Goal: Check status: Check status

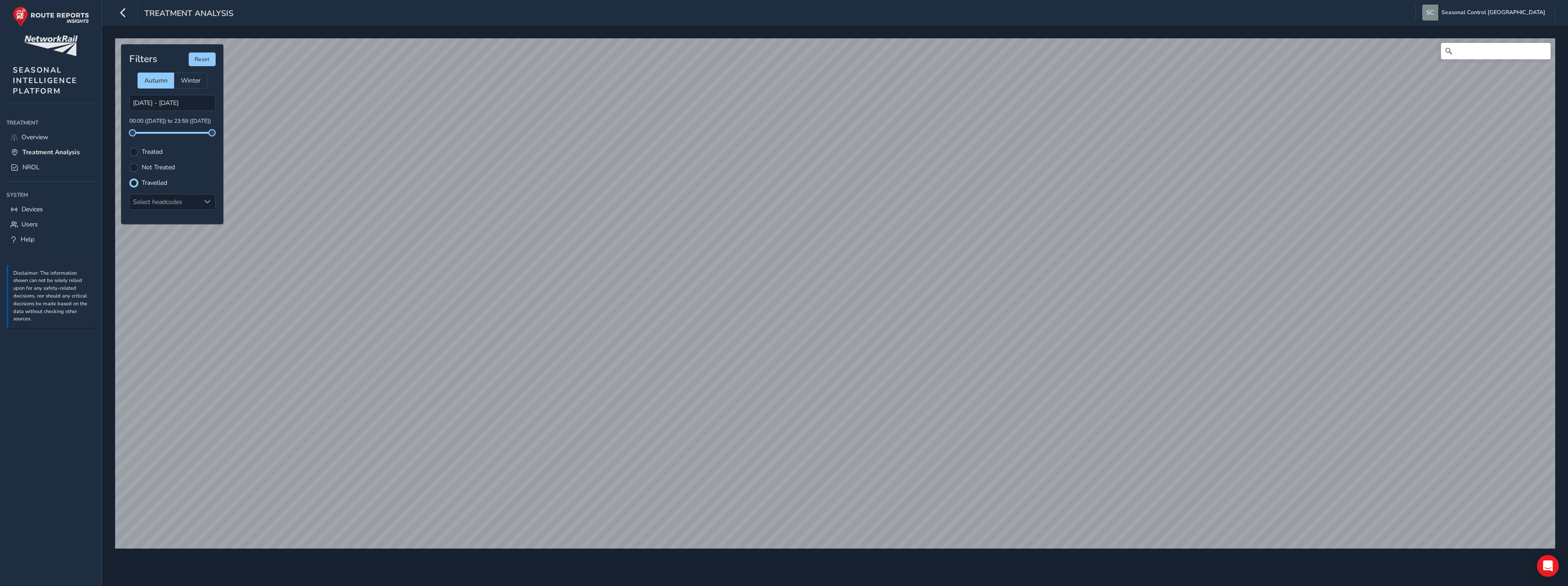
scroll to position [5, 6]
click at [42, 162] on link "NROL" at bounding box center [50, 167] width 89 height 15
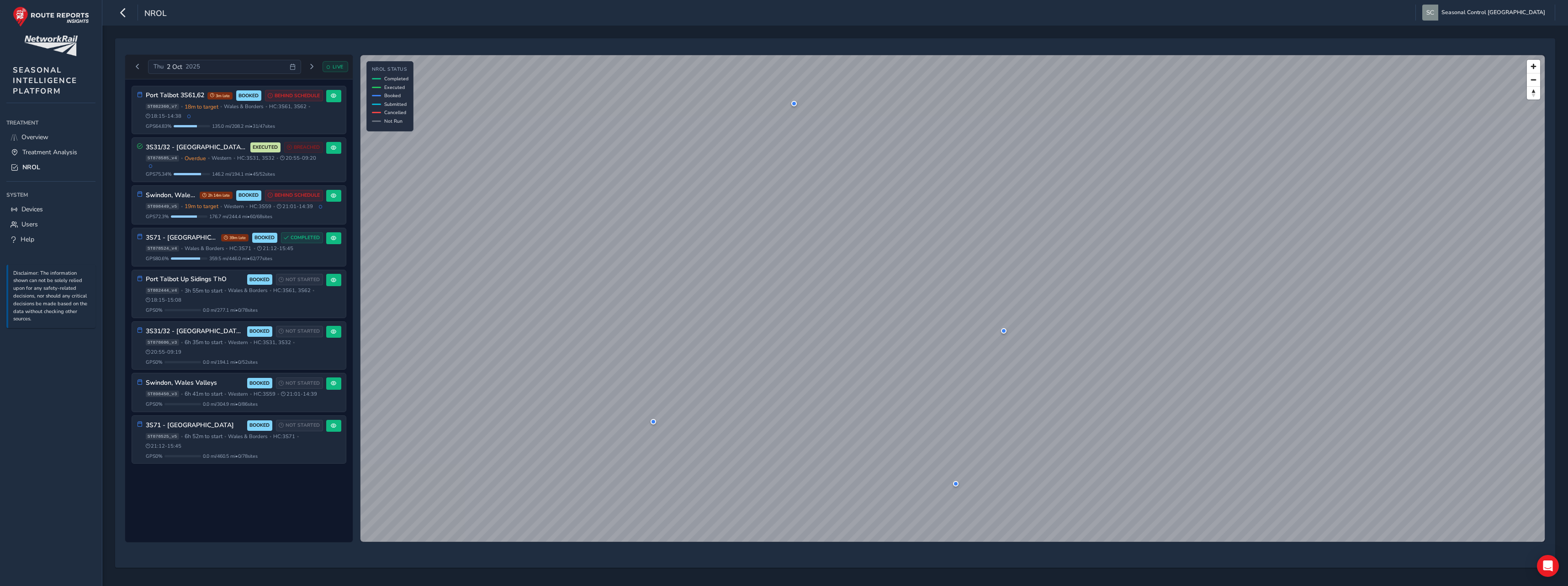
click at [162, 69] on span "Thu" at bounding box center [158, 67] width 10 height 8
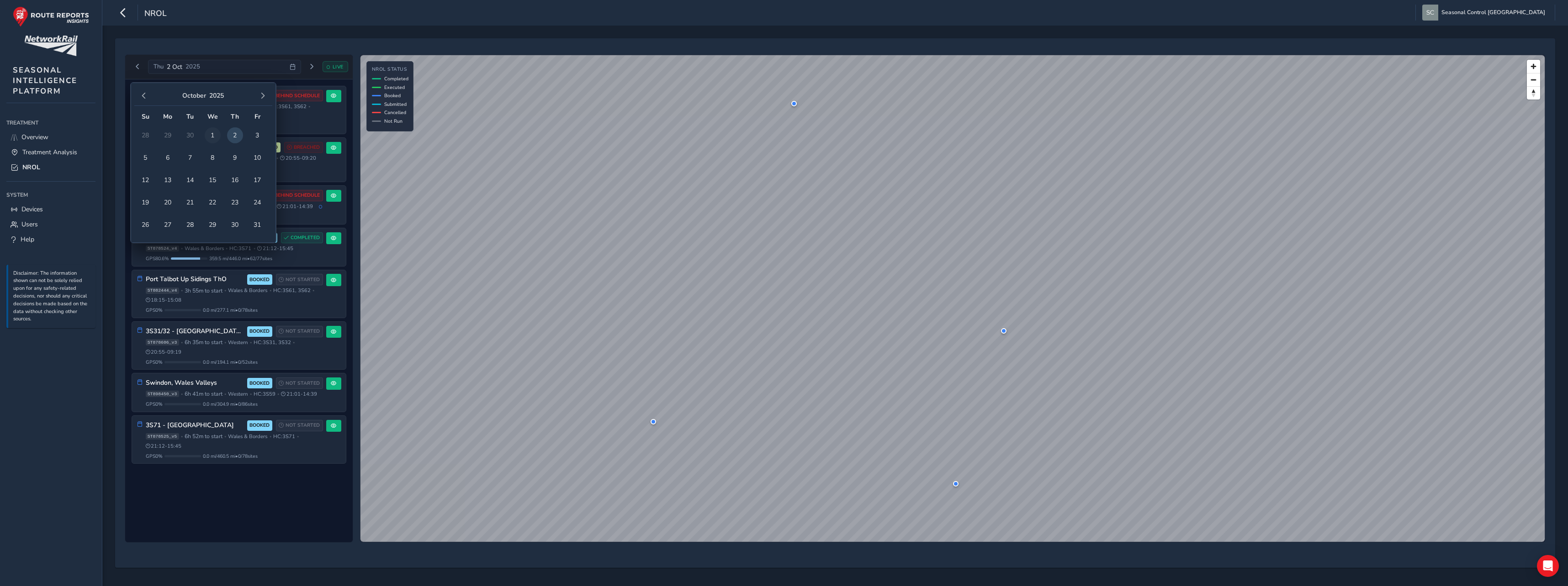
click at [215, 137] on span "1" at bounding box center [212, 135] width 16 height 16
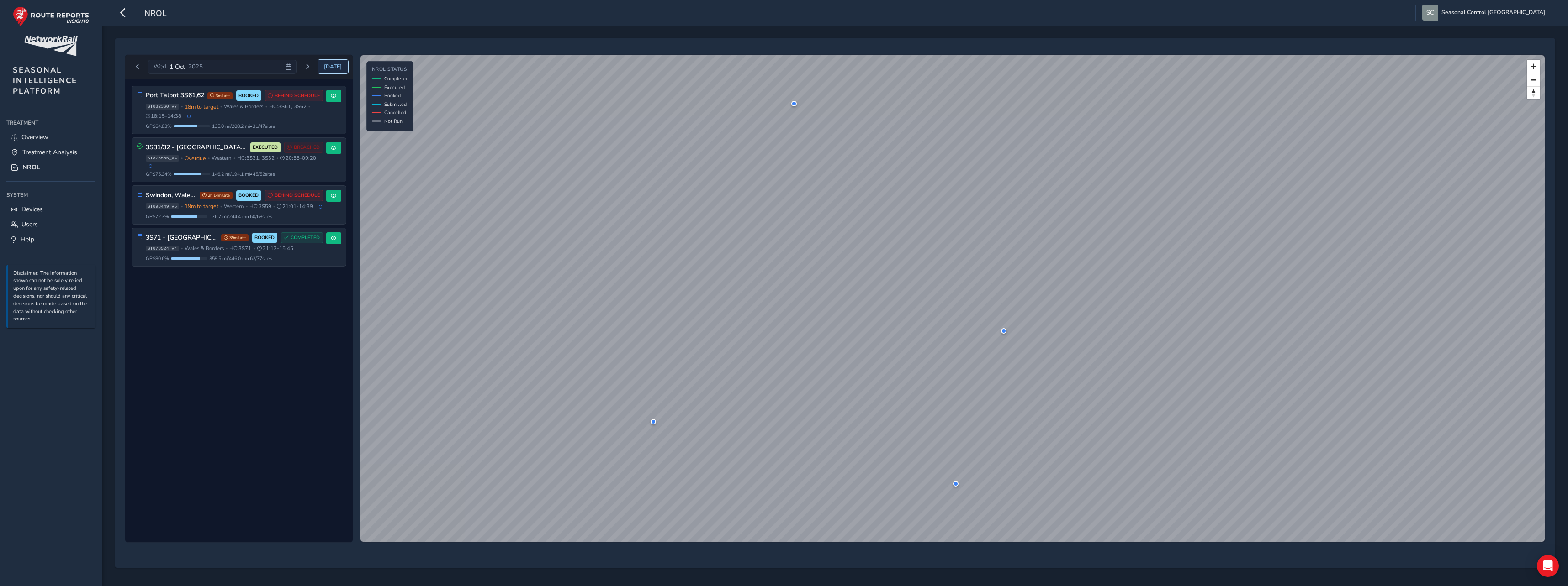
click at [335, 70] on span "[DATE]" at bounding box center [332, 66] width 18 height 7
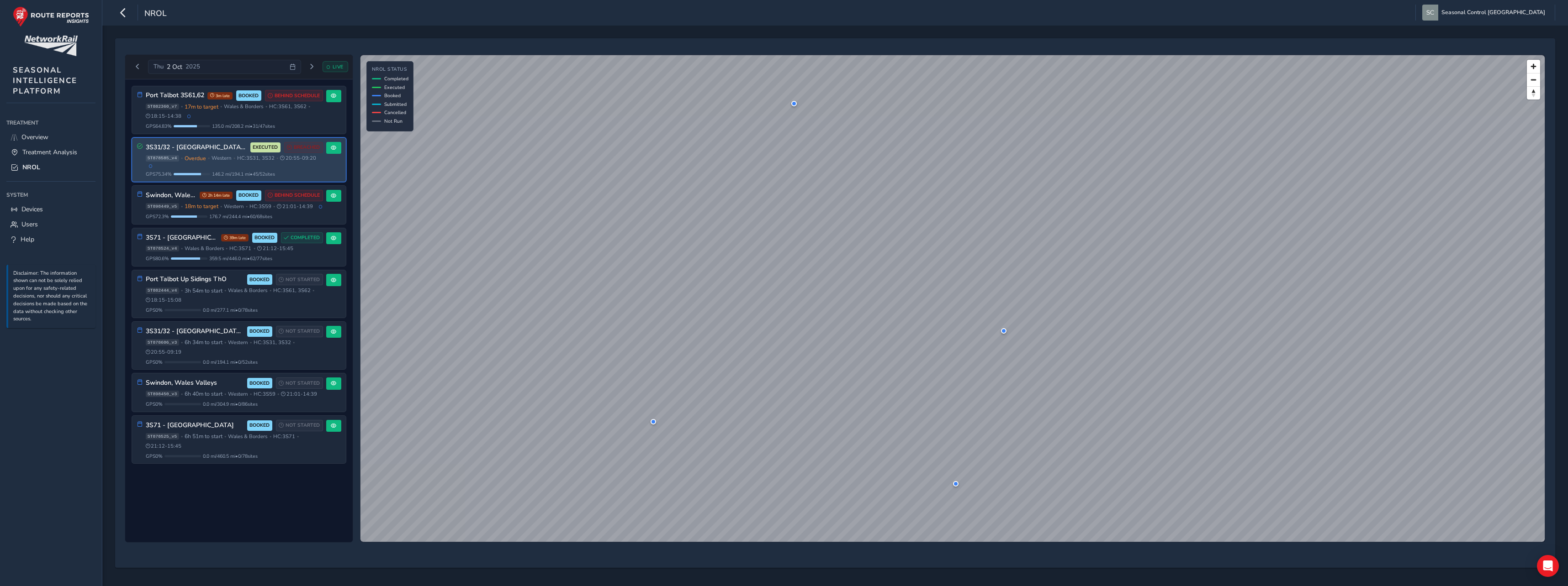
click at [290, 161] on span "20:55 - 09:20" at bounding box center [298, 158] width 36 height 7
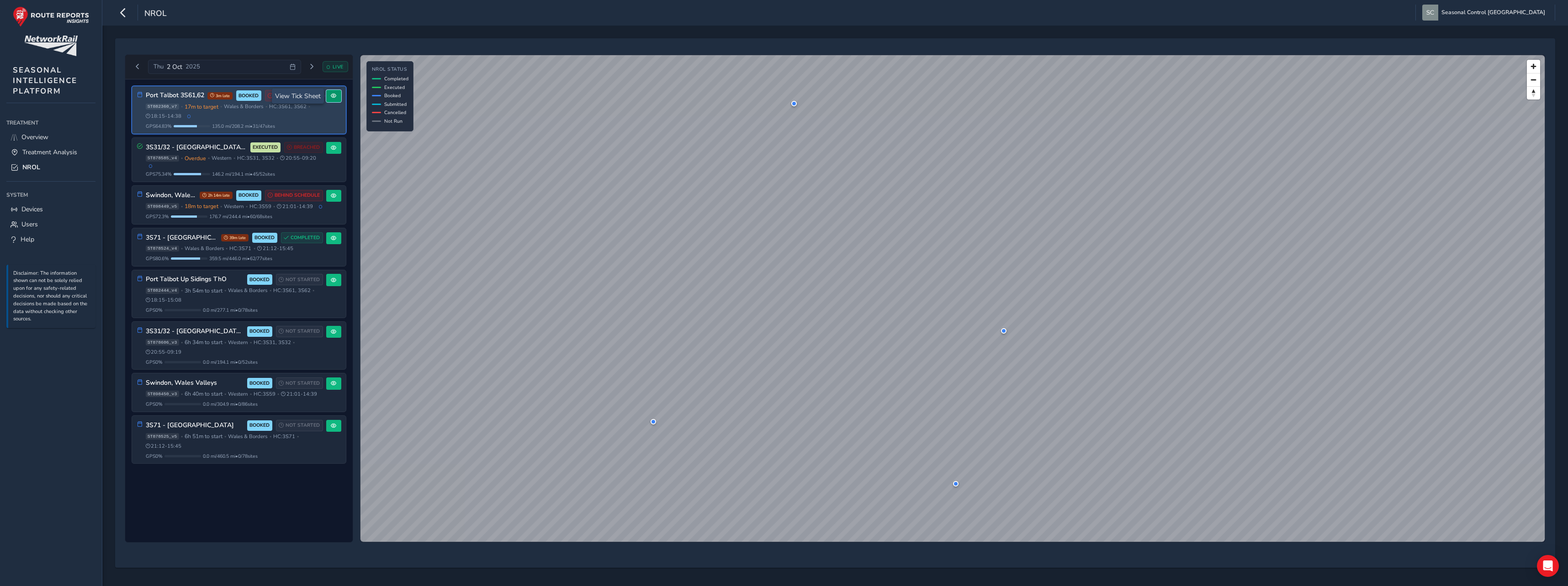
click at [333, 97] on span at bounding box center [333, 96] width 6 height 5
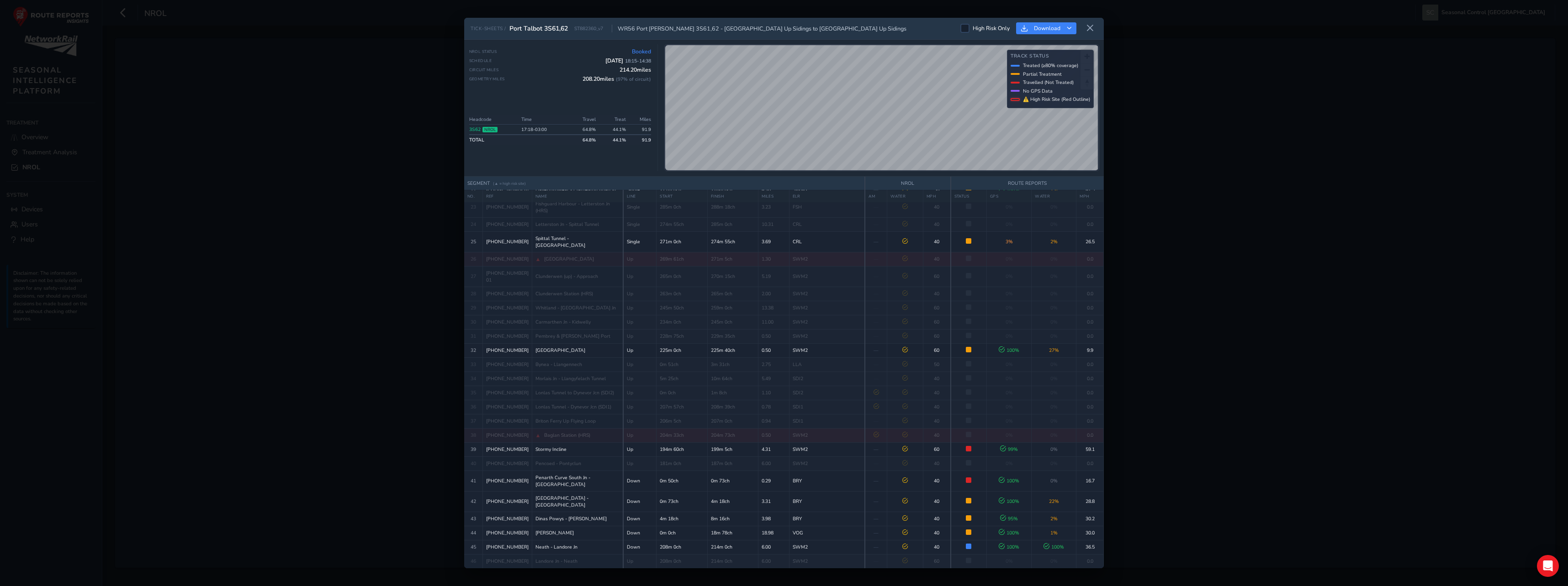
scroll to position [463, 0]
